Goal: Transaction & Acquisition: Purchase product/service

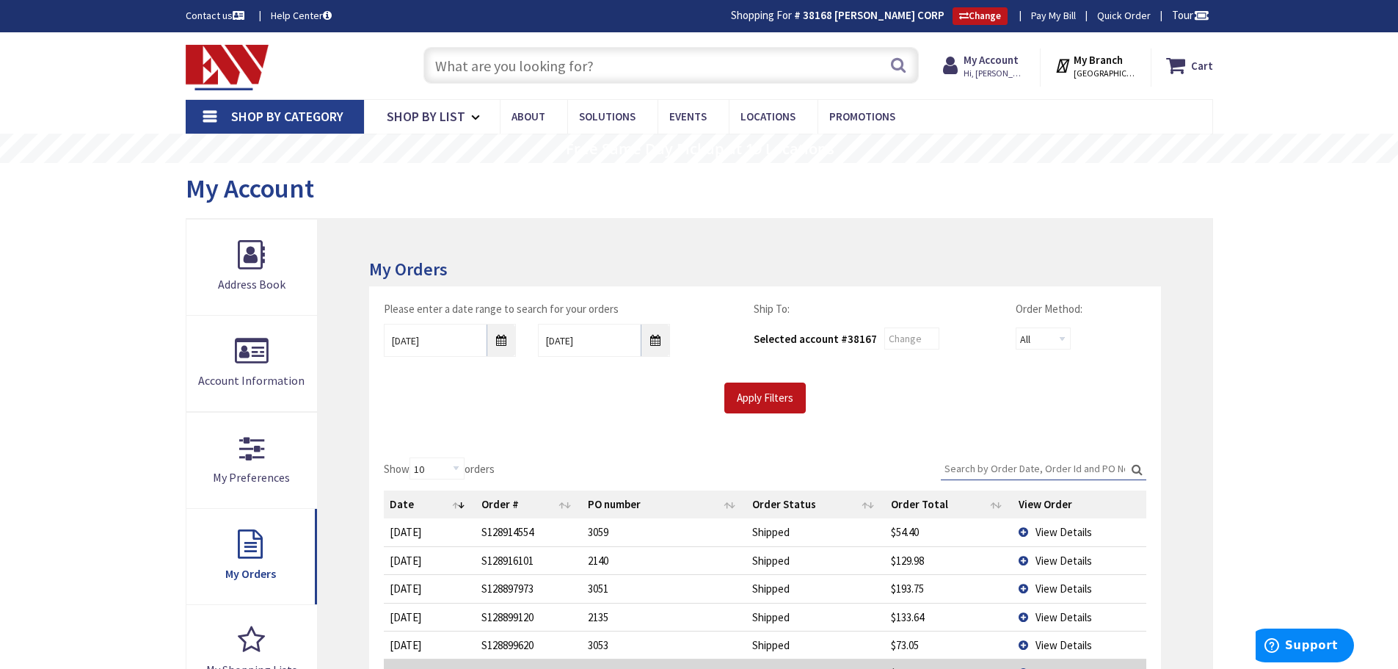
click at [692, 75] on input "text" at bounding box center [670, 65] width 495 height 37
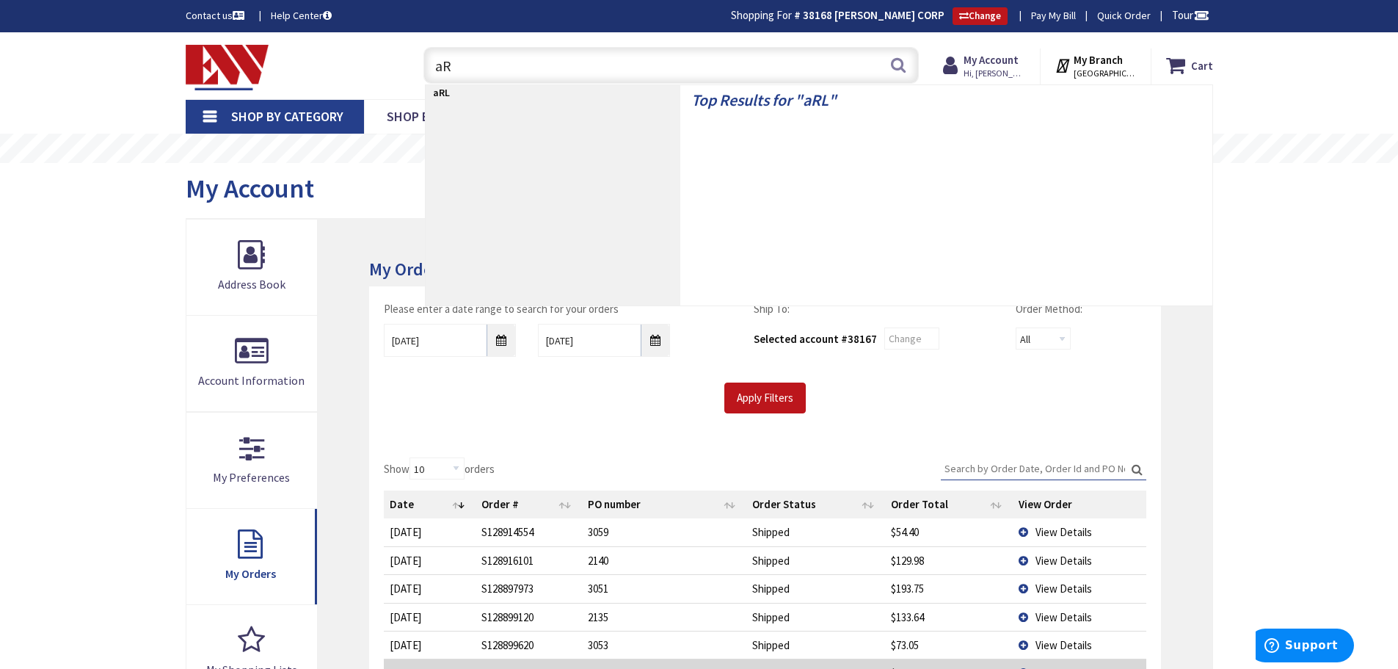
type input "a"
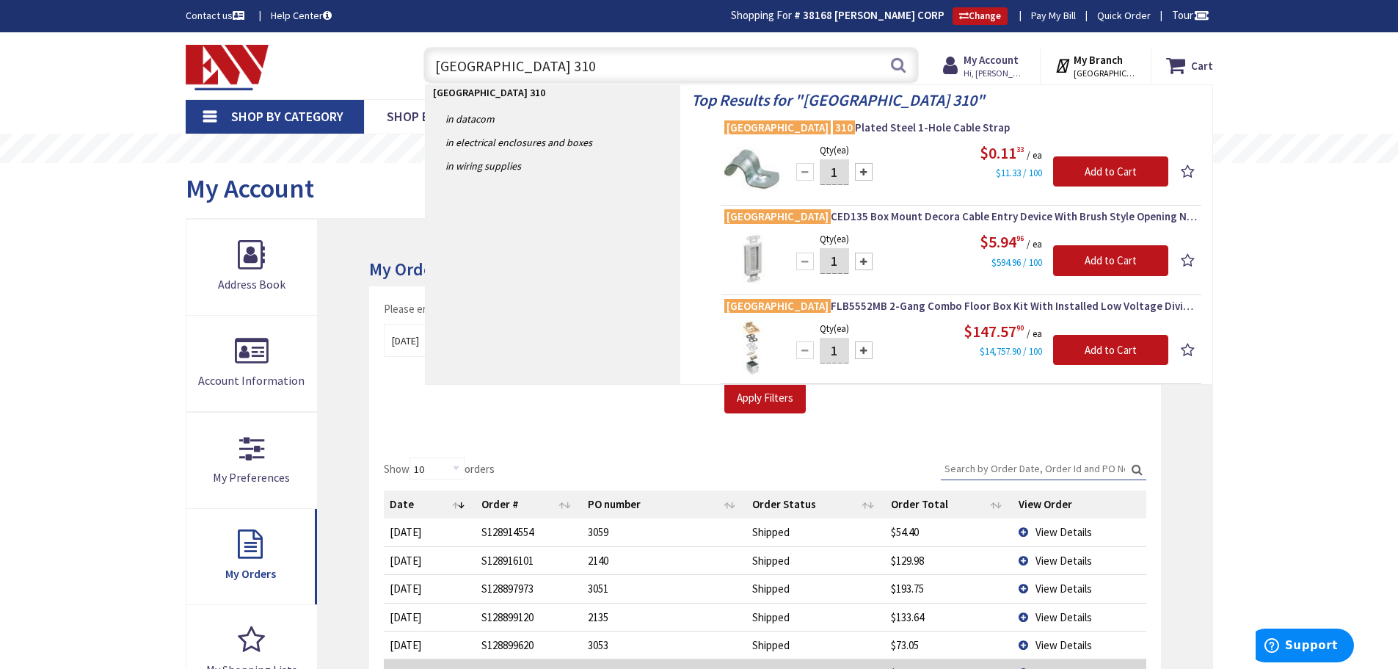
type input "ARLINGTON 310"
click at [751, 173] on img at bounding box center [751, 169] width 55 height 55
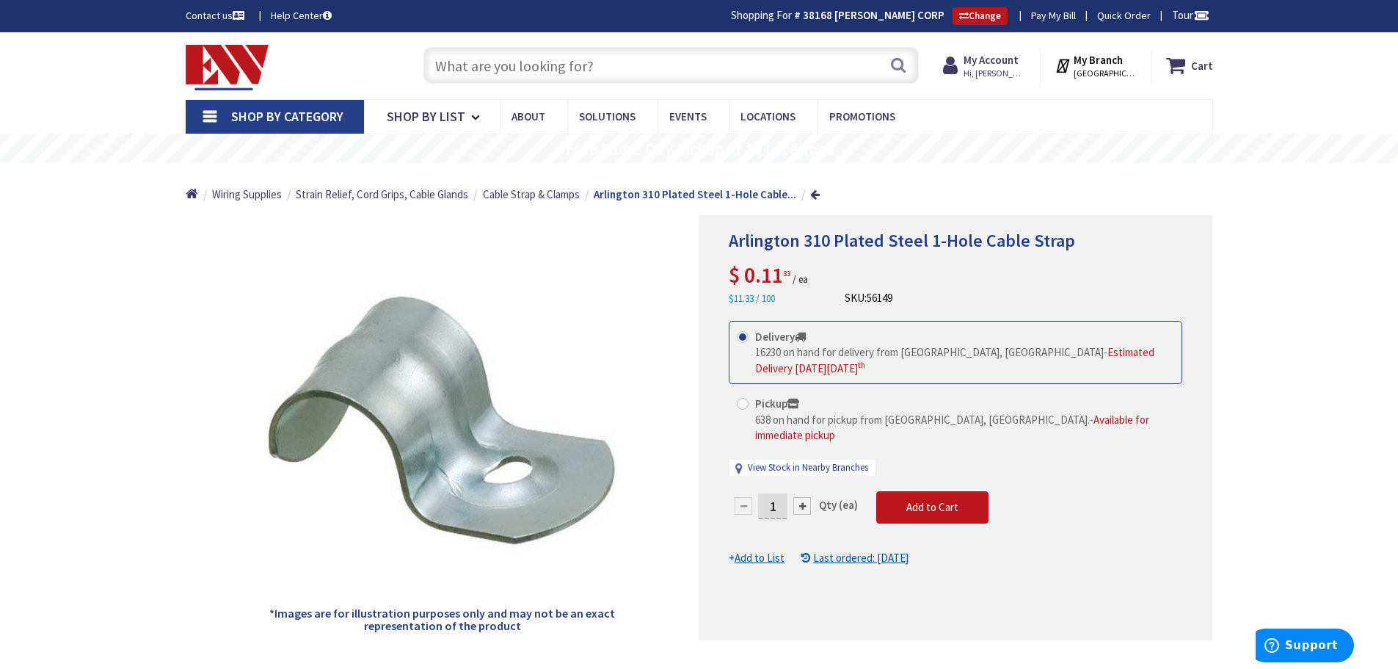
click at [503, 79] on input "text" at bounding box center [670, 65] width 495 height 37
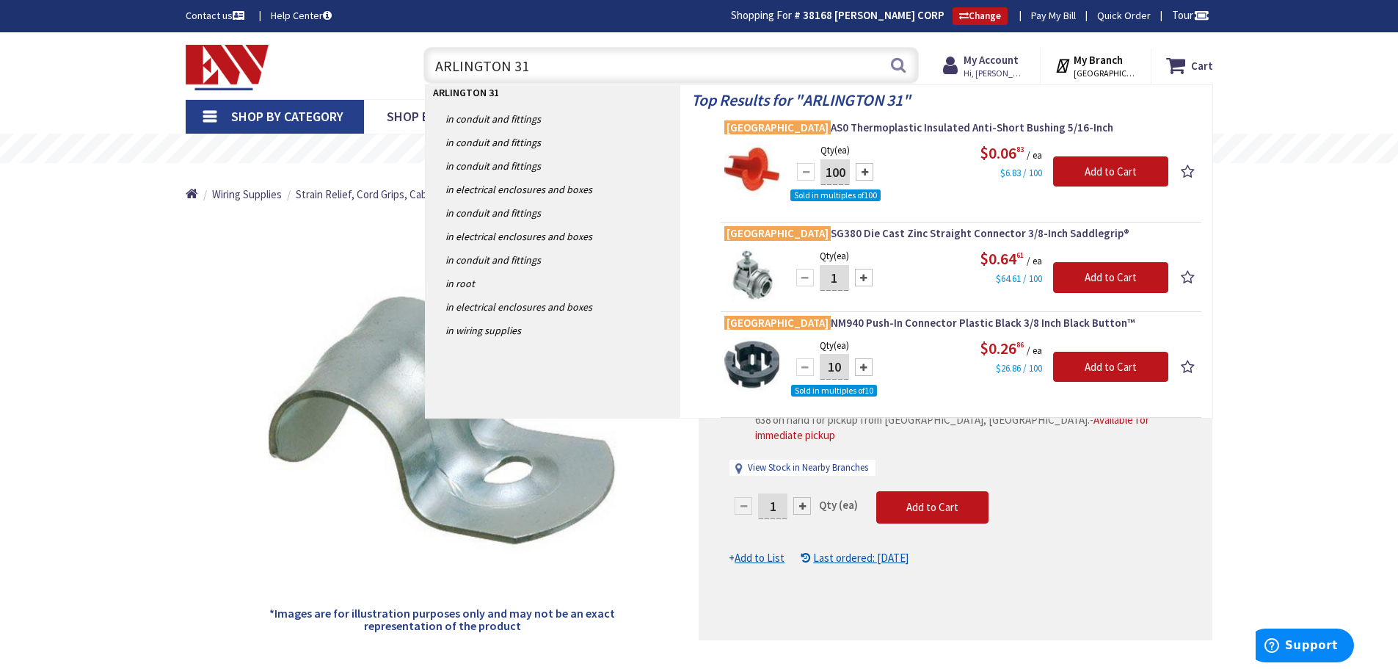
type input "ARLINGTON 311"
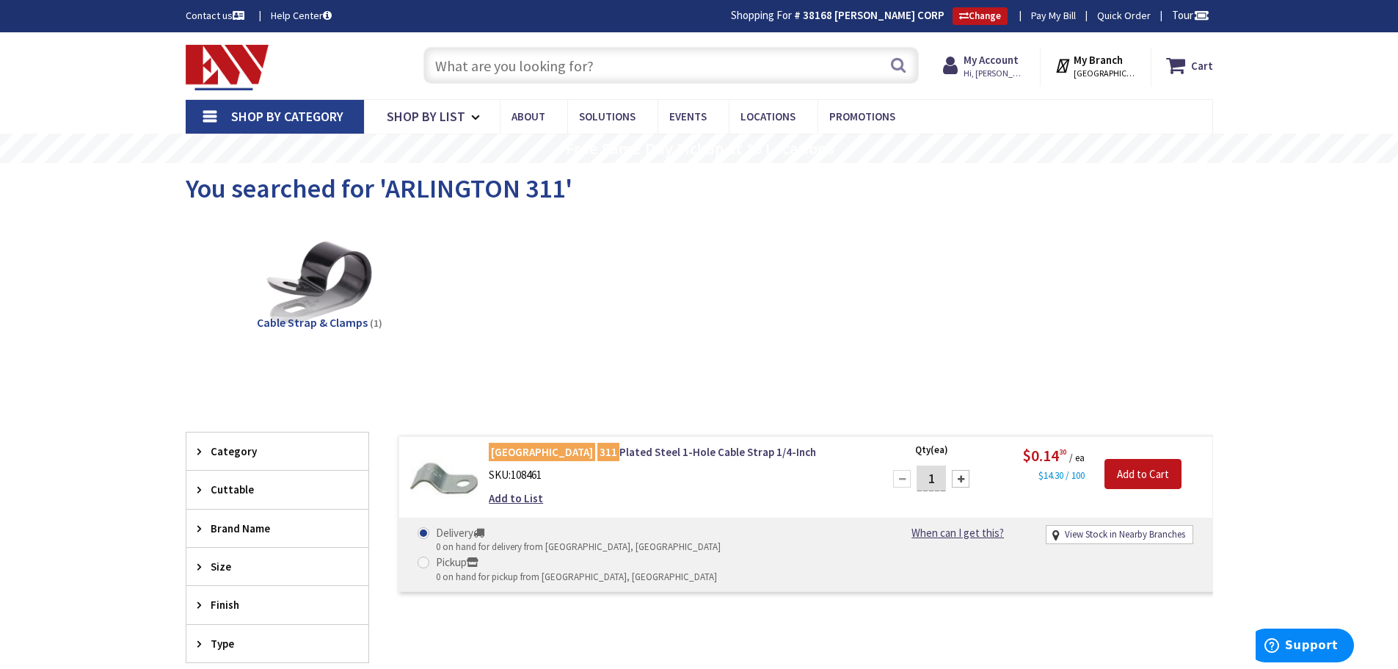
click at [499, 81] on input "text" at bounding box center [670, 65] width 495 height 37
click at [597, 456] on mark "311" at bounding box center [608, 451] width 22 height 18
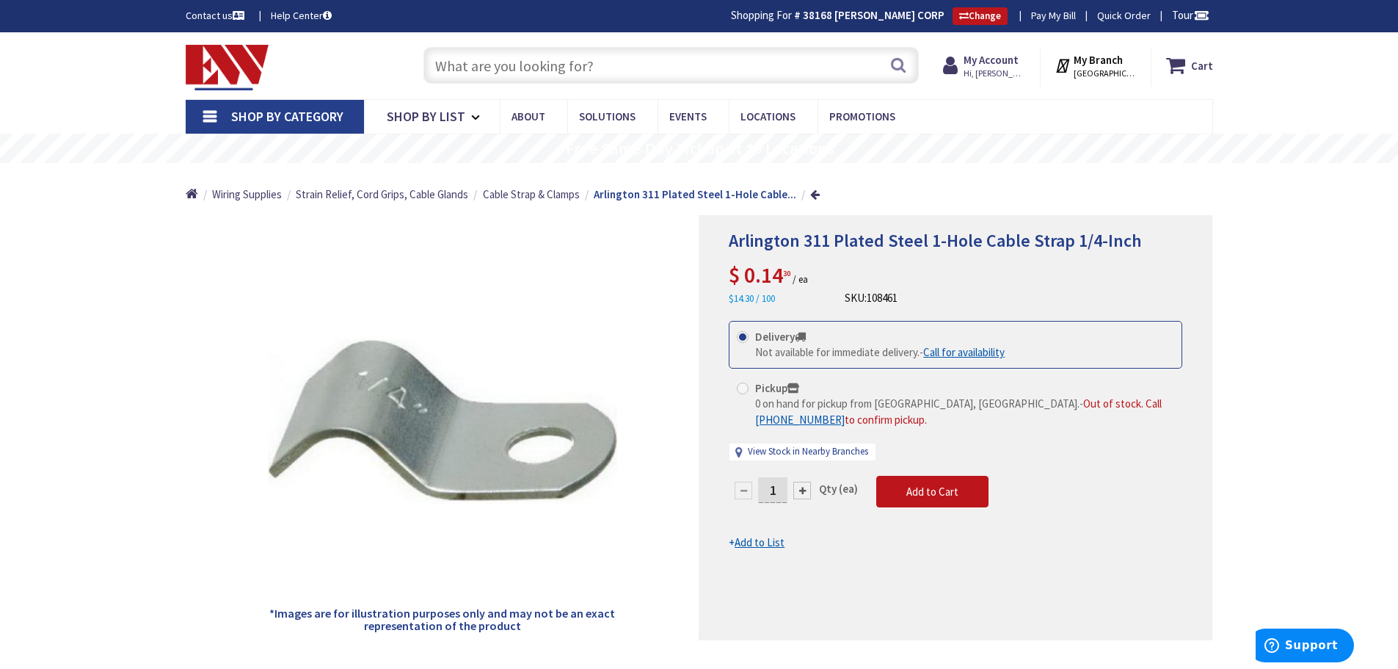
click at [77, 108] on div "Shop By Category Conduit and Fittings Cable Tray & Accessories Cable Trays Cabl…" at bounding box center [699, 116] width 1398 height 34
click at [351, 68] on div "Toggle Nav" at bounding box center [290, 65] width 231 height 49
click at [627, 71] on input "text" at bounding box center [670, 65] width 495 height 37
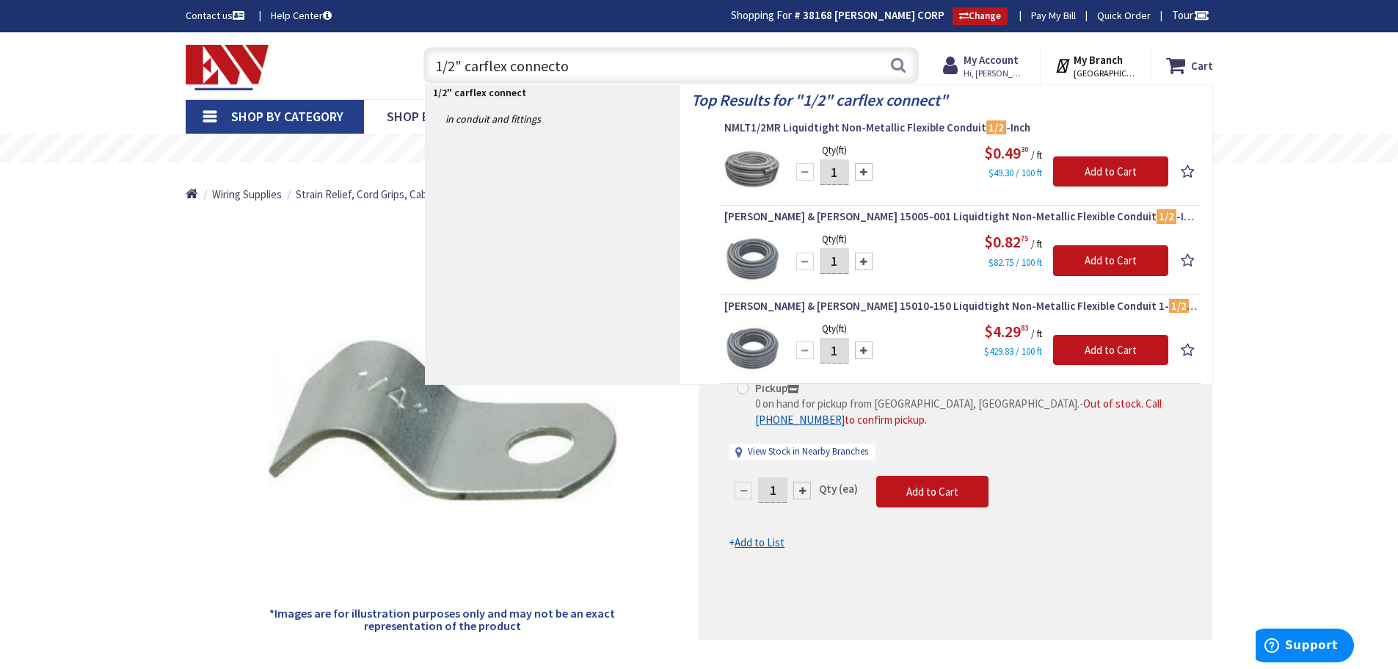
type input "1/2" carflex connector"
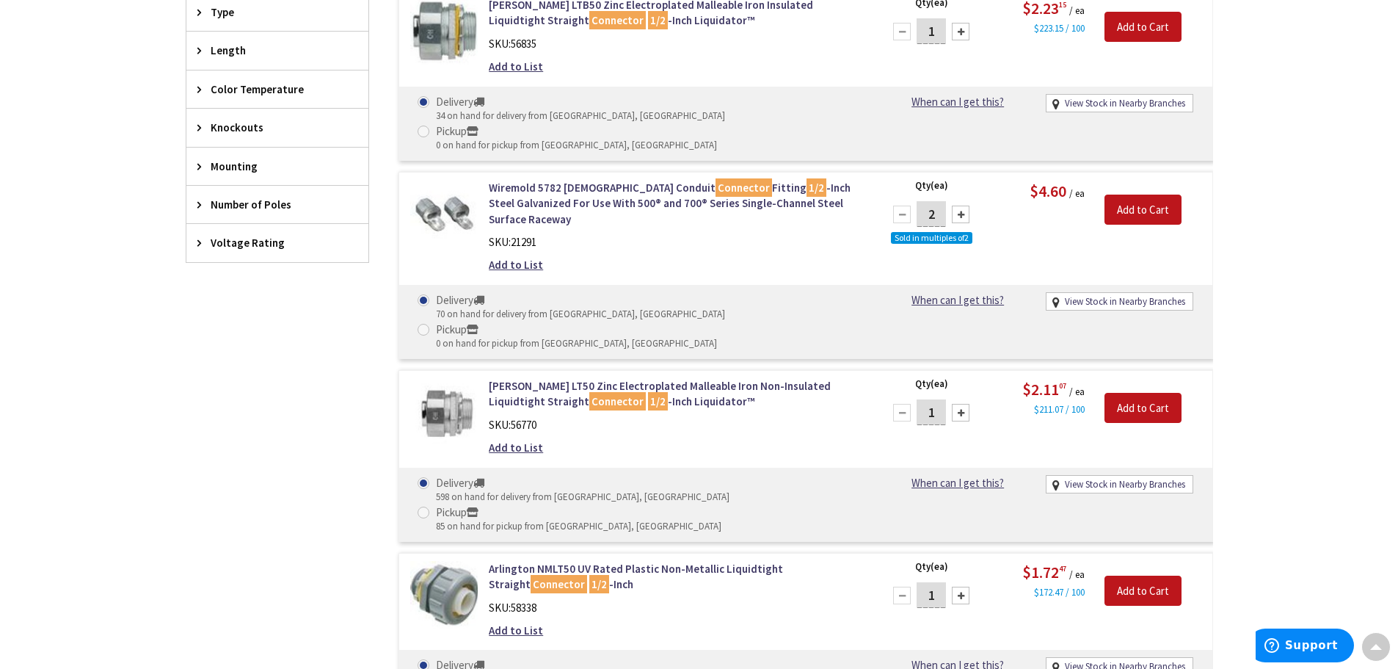
scroll to position [956, 0]
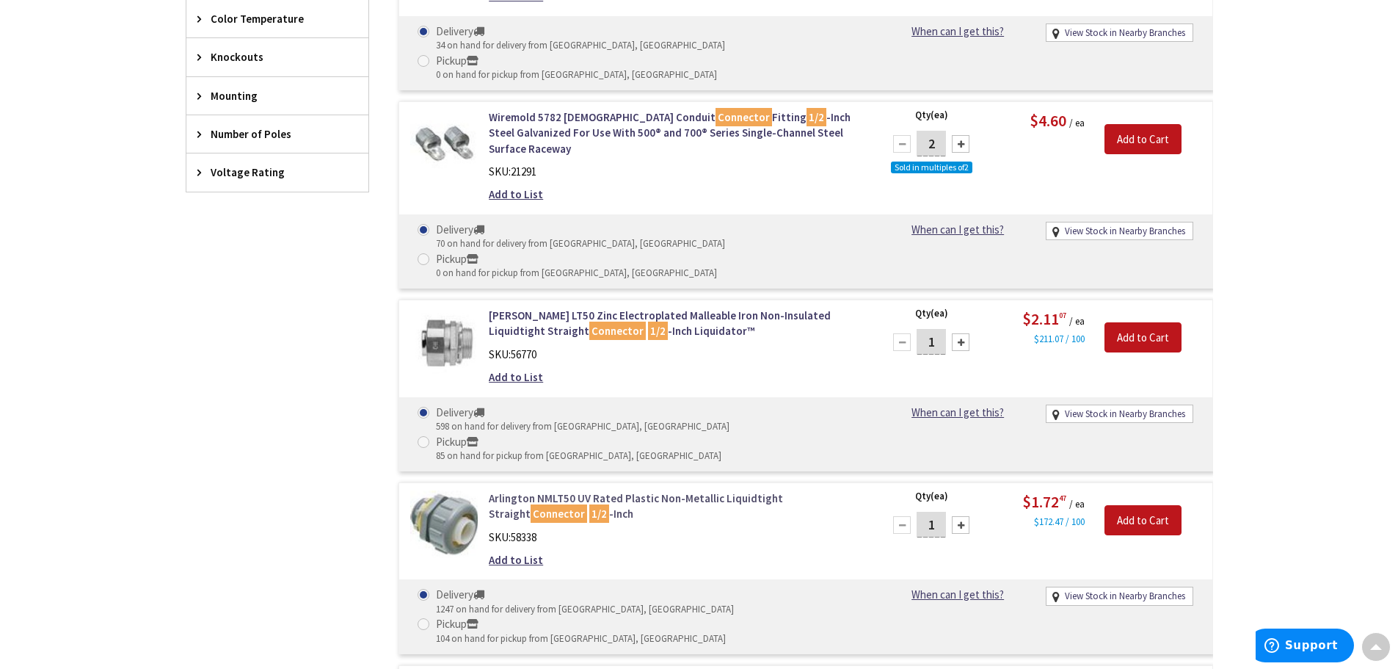
click at [599, 490] on link "Arlington NMLT50 UV Rated Plastic Non-Metallic Liquidtight Straight Connector 1…" at bounding box center [676, 506] width 374 height 32
